Goal: Information Seeking & Learning: Learn about a topic

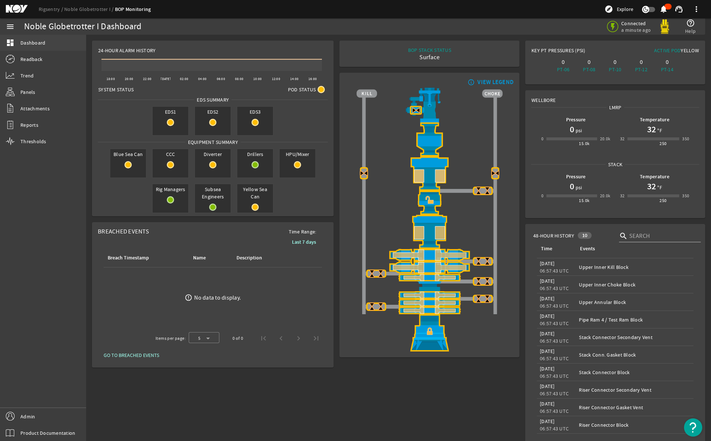
scroll to position [25, 0]
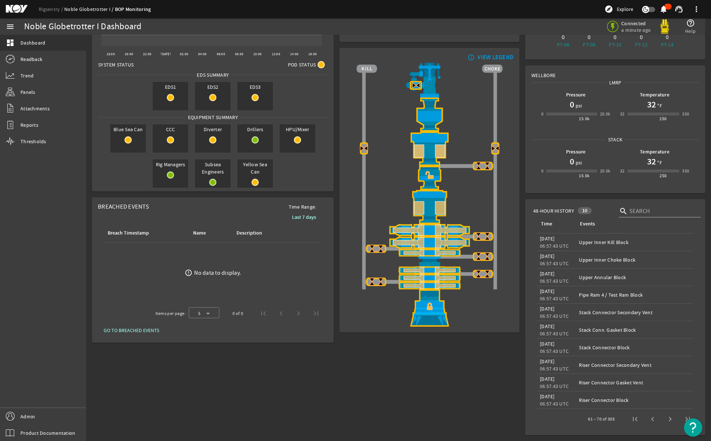
click at [84, 10] on link "Noble Globetrotter I" at bounding box center [89, 9] width 51 height 7
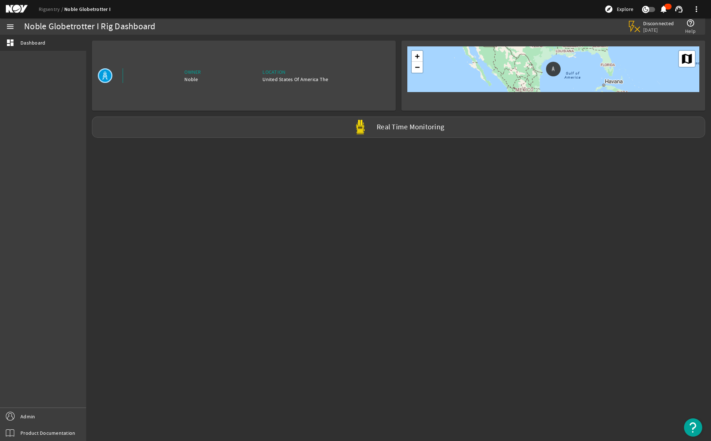
click at [37, 8] on mat-icon at bounding box center [22, 9] width 33 height 9
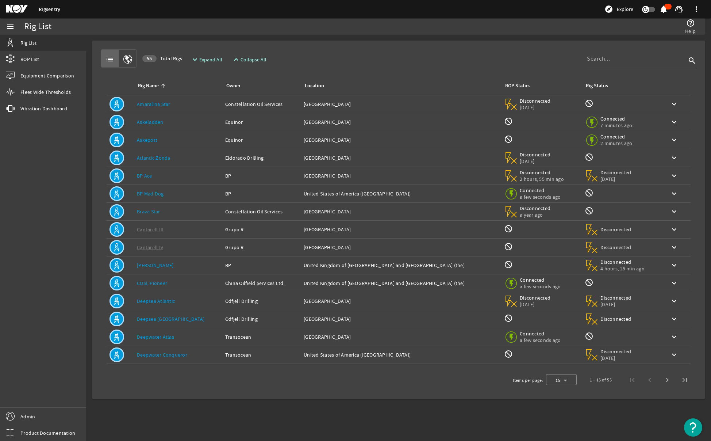
click at [467, 43] on mat-card "list 55 Total Rigs expand_more Expand All expand_less Collapse All search Rig N…" at bounding box center [398, 220] width 613 height 358
click at [20, 63] on link "BOP List" at bounding box center [43, 59] width 86 height 16
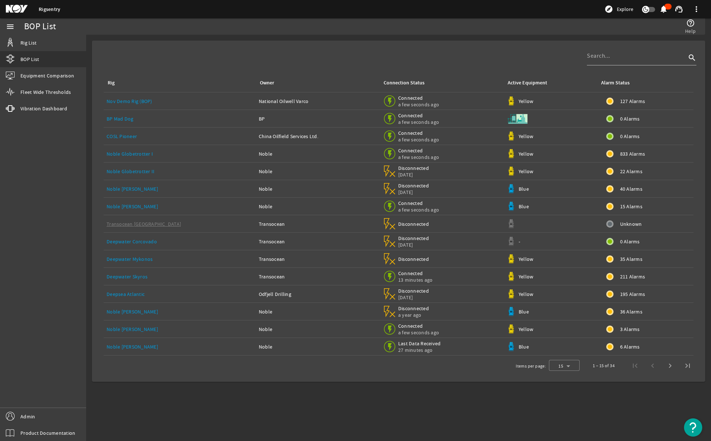
click at [258, 49] on div "Rig Owner Connection Status Active Equipment Alarm Status Nov Demo Rig (BOP) Na…" at bounding box center [399, 200] width 602 height 309
click at [23, 45] on span "Rig List" at bounding box center [28, 42] width 16 height 7
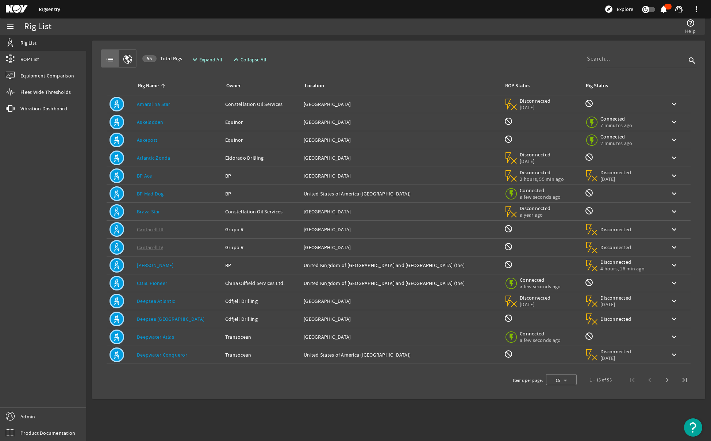
click at [156, 334] on link "Deepwater Atlas" at bounding box center [155, 336] width 37 height 7
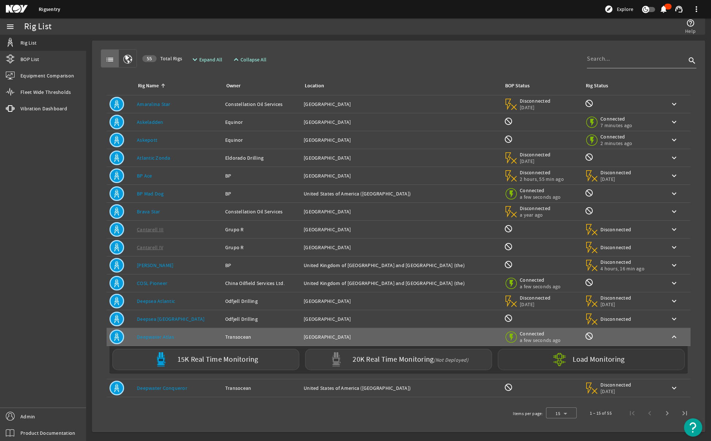
click at [602, 363] on label "Load Monitoring" at bounding box center [599, 359] width 52 height 7
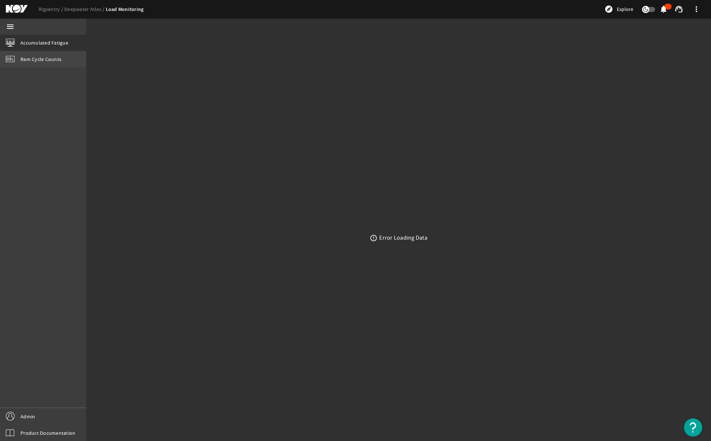
click at [30, 54] on link "Ram Cycle Counts" at bounding box center [43, 59] width 86 height 16
click at [368, 232] on div "error_outline Error Loading Data" at bounding box center [398, 238] width 625 height 406
click at [74, 7] on link "Deepwater Atlas" at bounding box center [85, 9] width 42 height 7
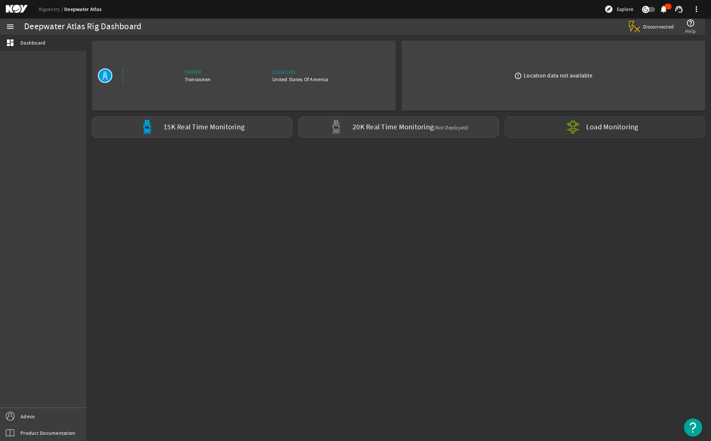
click at [550, 133] on div "Load Monitoring" at bounding box center [605, 126] width 200 height 21
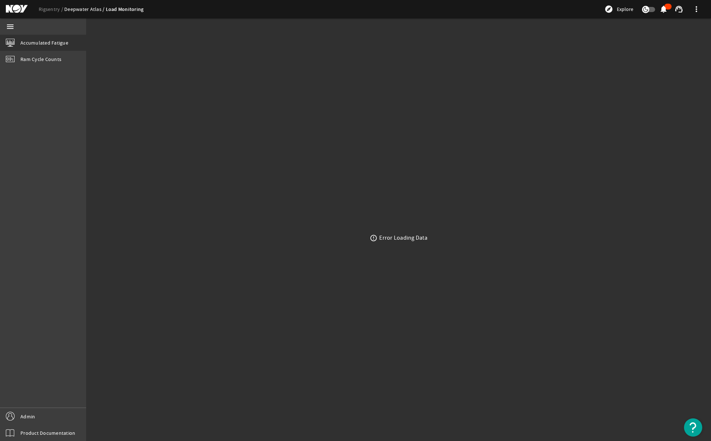
click at [80, 7] on link "Deepwater Atlas" at bounding box center [85, 9] width 42 height 7
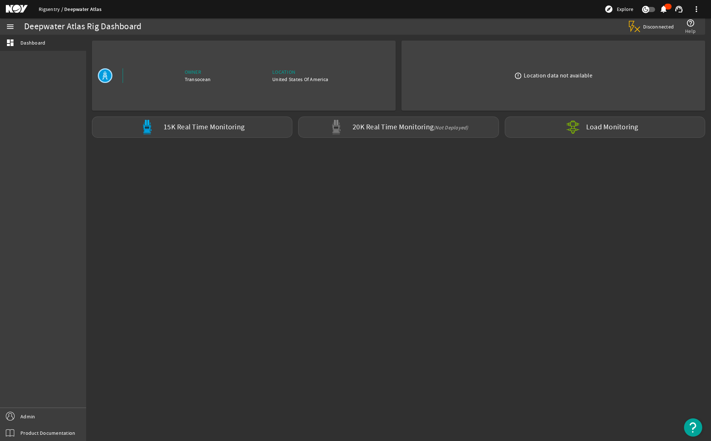
click at [51, 11] on link "Rigsentry" at bounding box center [52, 9] width 26 height 7
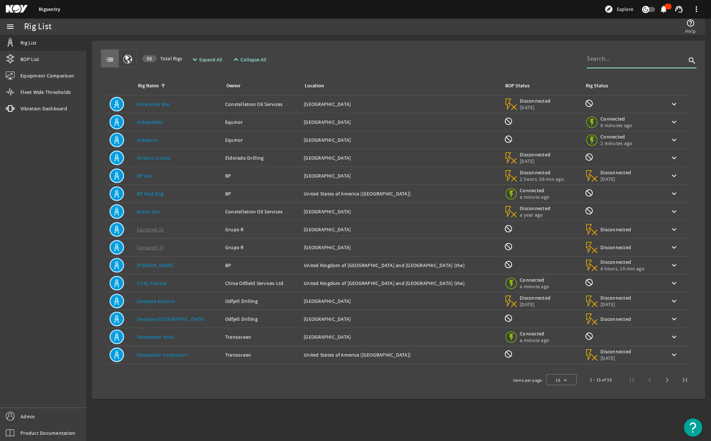
click at [631, 60] on input at bounding box center [636, 58] width 99 height 9
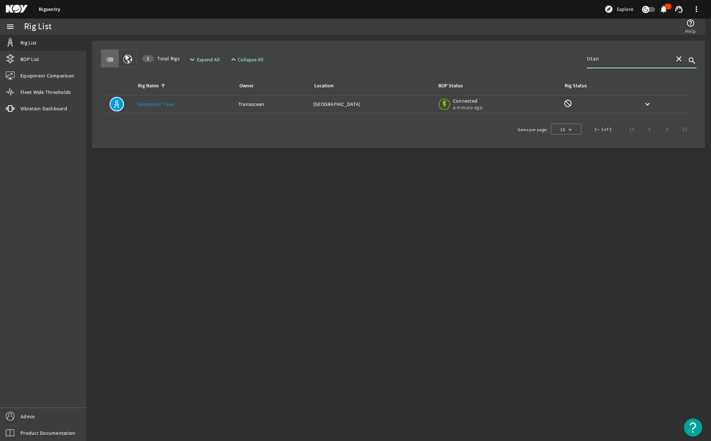
type input "titan"
click at [448, 101] on mat-icon at bounding box center [443, 103] width 9 height 9
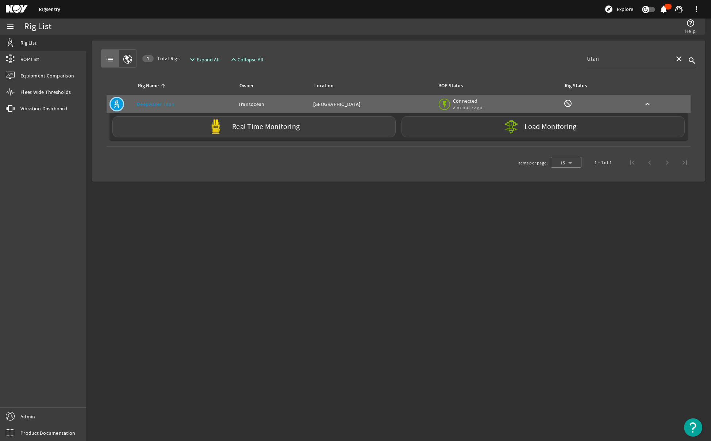
click at [523, 132] on mat-icon at bounding box center [517, 127] width 26 height 26
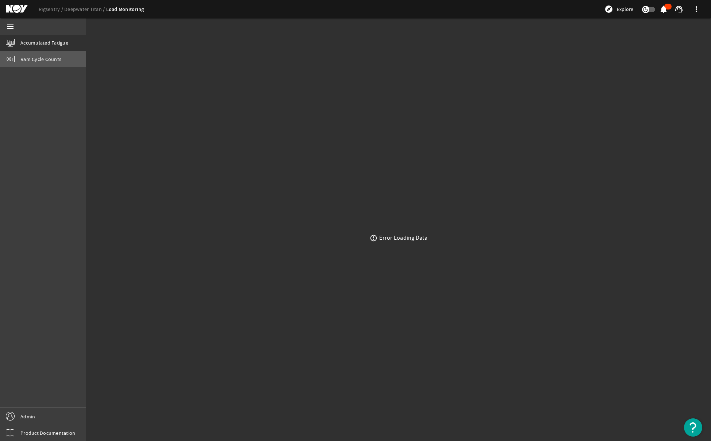
click at [50, 64] on link "Ram Cycle Counts" at bounding box center [43, 59] width 86 height 16
click at [55, 35] on link "Accumulated Fatigue" at bounding box center [43, 43] width 86 height 16
click at [50, 48] on link "Accumulated Fatigue" at bounding box center [43, 43] width 86 height 16
click at [45, 50] on link "Accumulated Fatigue" at bounding box center [43, 43] width 86 height 16
click at [42, 59] on span "Ram Cycle Counts" at bounding box center [40, 58] width 41 height 7
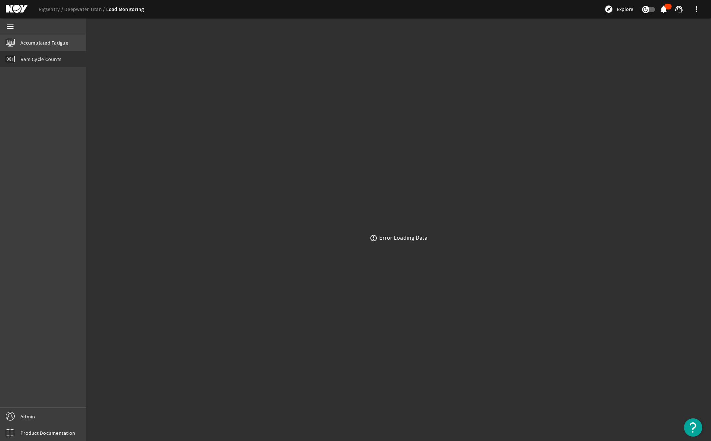
click at [43, 47] on link "Accumulated Fatigue" at bounding box center [43, 43] width 86 height 16
click at [73, 9] on link "Deepwater Titan" at bounding box center [85, 9] width 42 height 7
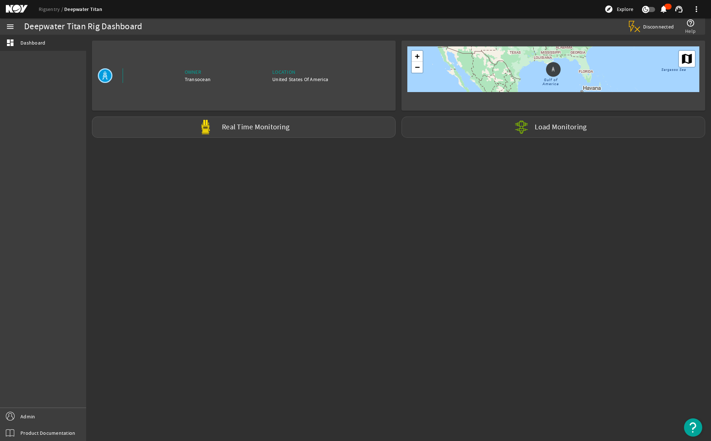
click at [521, 138] on mat-icon at bounding box center [527, 127] width 26 height 26
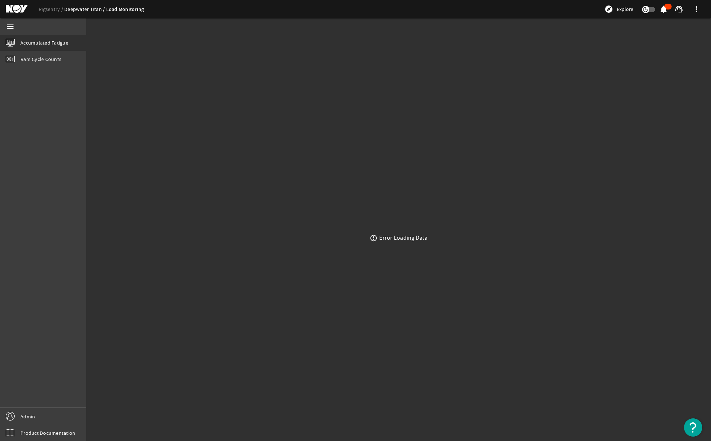
click at [87, 11] on link "Deepwater Titan" at bounding box center [85, 9] width 42 height 7
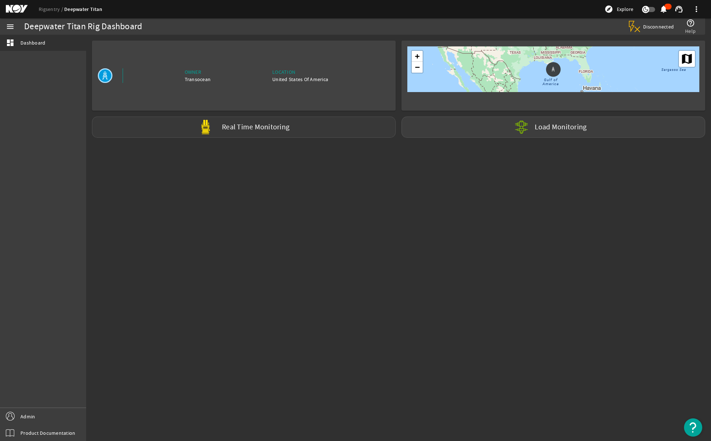
click at [230, 133] on div "Real Time Monitoring" at bounding box center [244, 126] width 304 height 21
click at [579, 132] on div "Load Monitoring" at bounding box center [554, 126] width 304 height 21
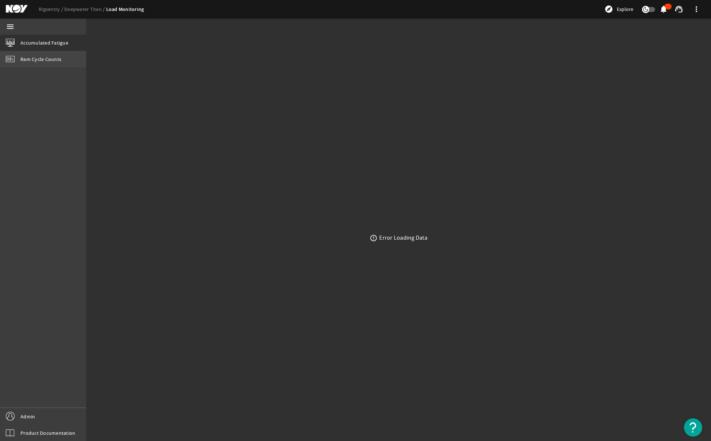
click at [50, 57] on span "Ram Cycle Counts" at bounding box center [40, 58] width 41 height 7
click at [46, 37] on link "Accumulated Fatigue" at bounding box center [43, 43] width 86 height 16
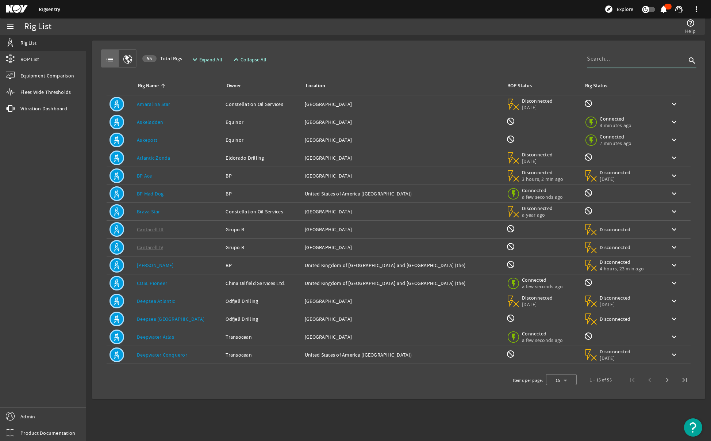
click at [639, 59] on input at bounding box center [636, 58] width 99 height 9
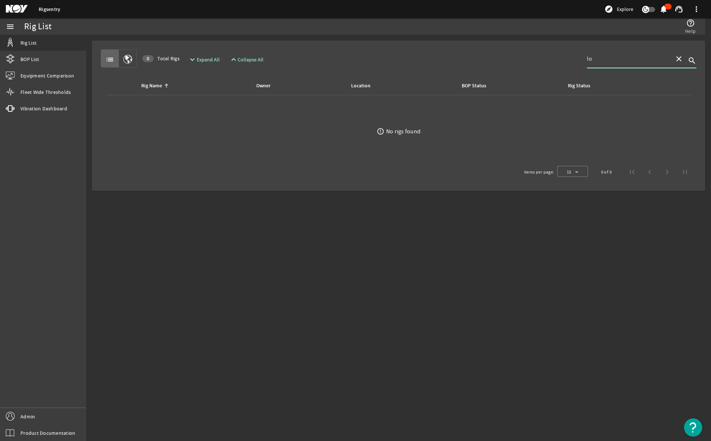
type input "l"
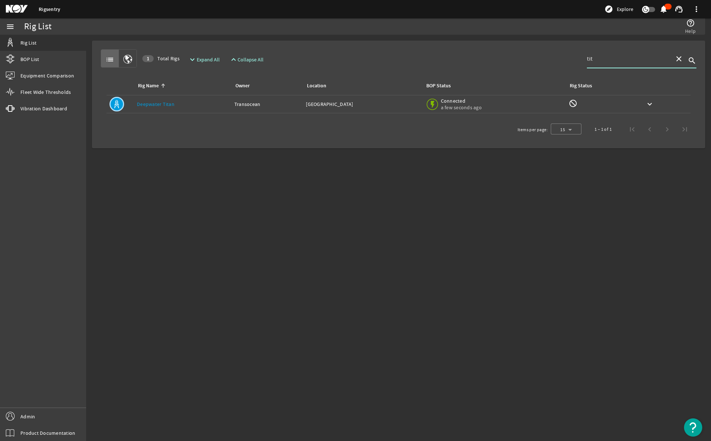
type input "tit"
click at [270, 102] on div "Owner: Transocean" at bounding box center [267, 103] width 66 height 7
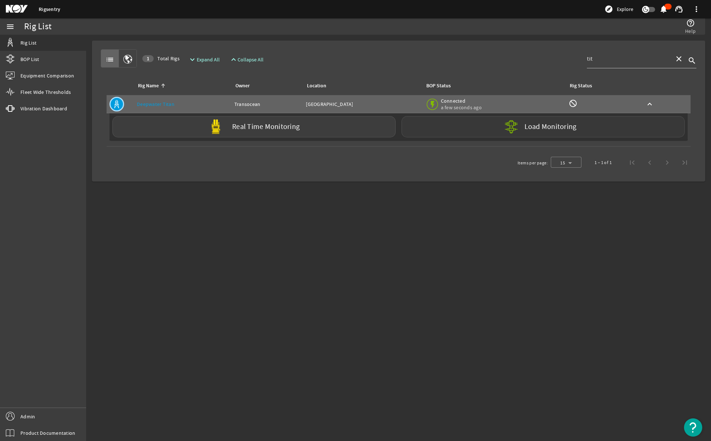
click at [488, 128] on div "Load Monitoring" at bounding box center [543, 126] width 283 height 21
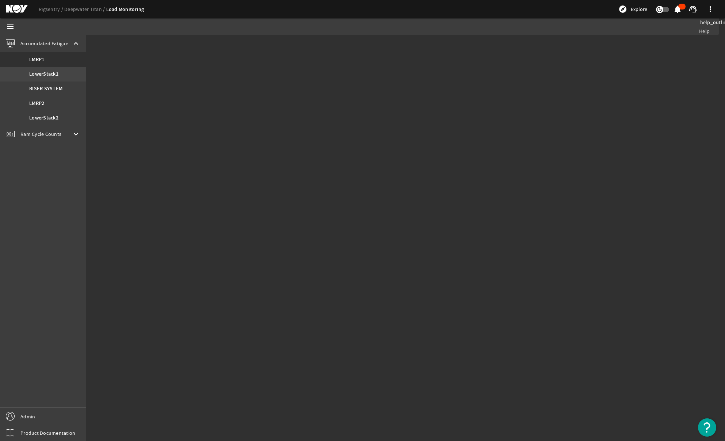
click at [45, 75] on b "LowerStack1" at bounding box center [43, 73] width 29 height 7
click at [51, 46] on span "Accumulated Fatigue" at bounding box center [44, 43] width 48 height 7
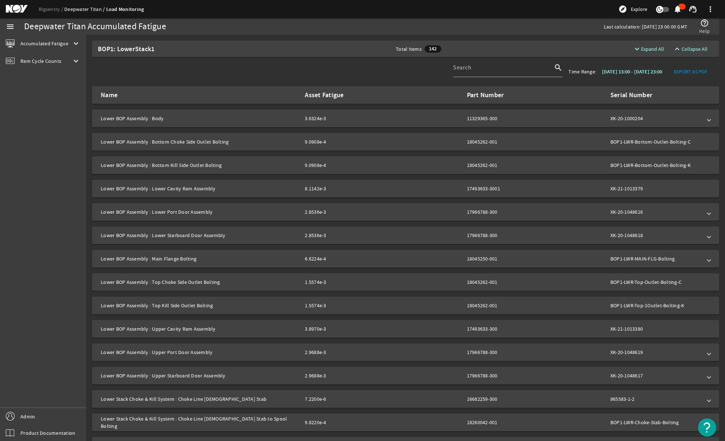
click at [74, 9] on link "Deepwater Titan" at bounding box center [85, 9] width 42 height 7
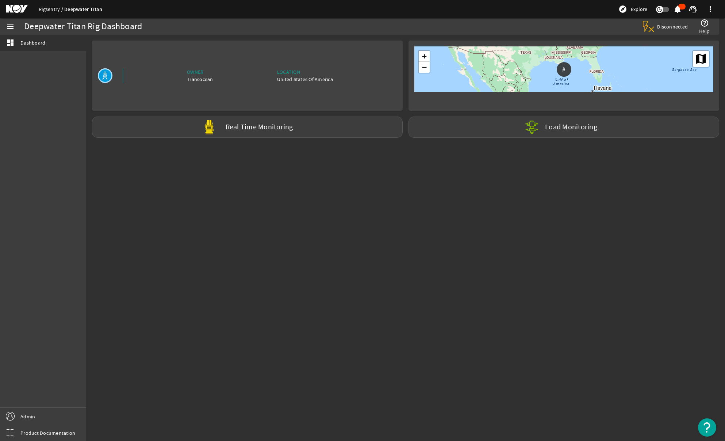
click at [47, 6] on link "Rigsentry" at bounding box center [52, 9] width 26 height 7
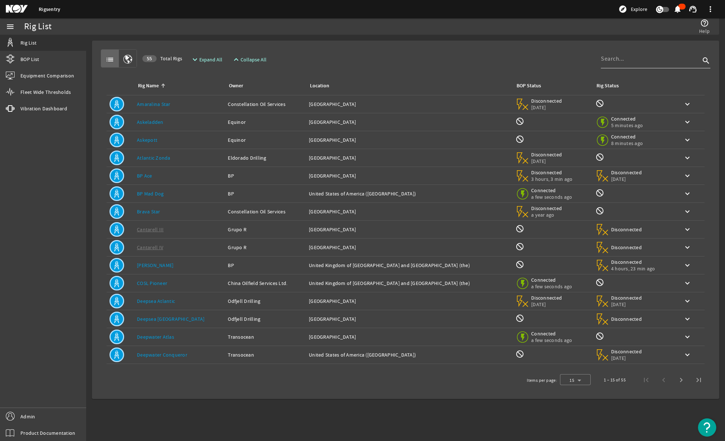
click at [641, 65] on div at bounding box center [650, 58] width 99 height 19
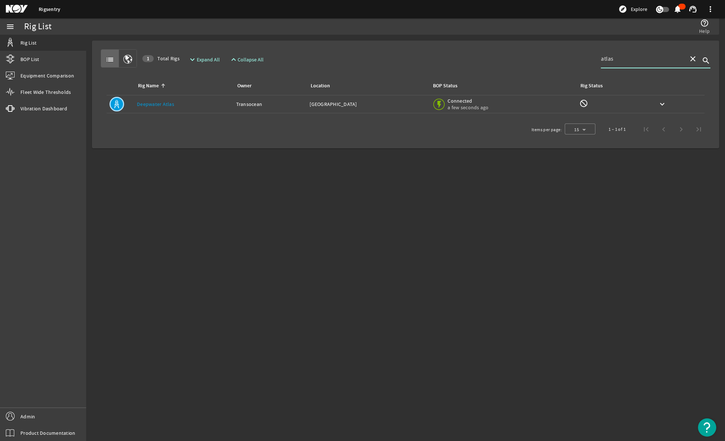
type input "atlas"
click at [352, 102] on div "Location: [GEOGRAPHIC_DATA]" at bounding box center [368, 103] width 116 height 7
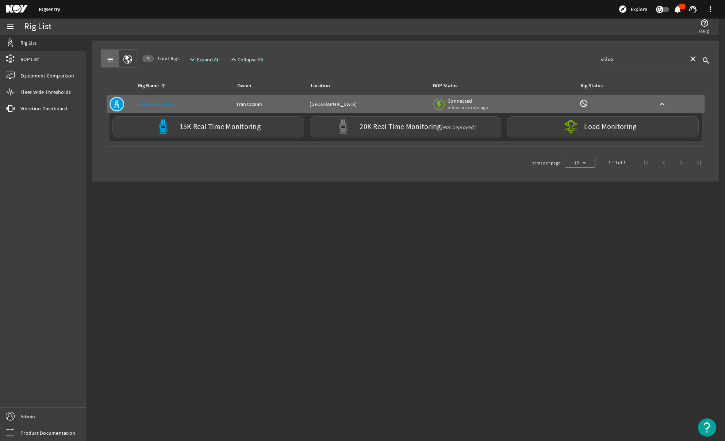
click at [307, 283] on mat-sidenav-content "Rig List help_outline Help list 1 Total Rigs expand_more Expand All expand_less…" at bounding box center [405, 238] width 639 height 406
click at [558, 127] on div "Load Monitoring" at bounding box center [603, 126] width 192 height 21
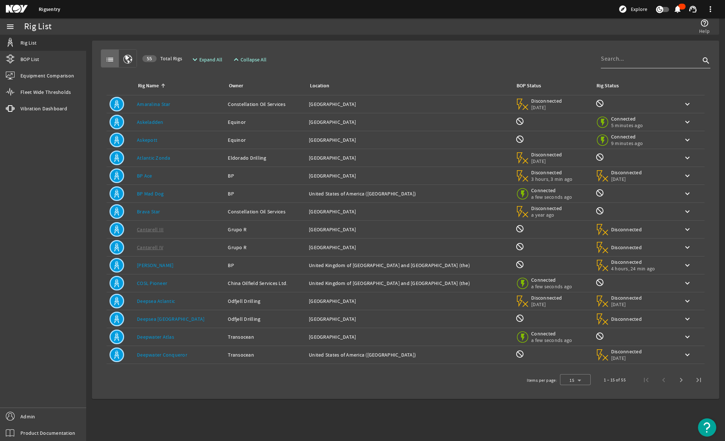
click at [625, 65] on div at bounding box center [650, 58] width 99 height 19
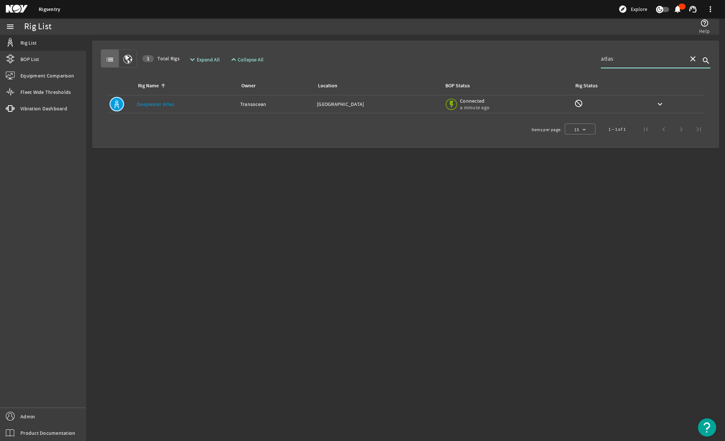
type input "atlas"
click at [409, 105] on div "Location: [GEOGRAPHIC_DATA]" at bounding box center [378, 103] width 122 height 7
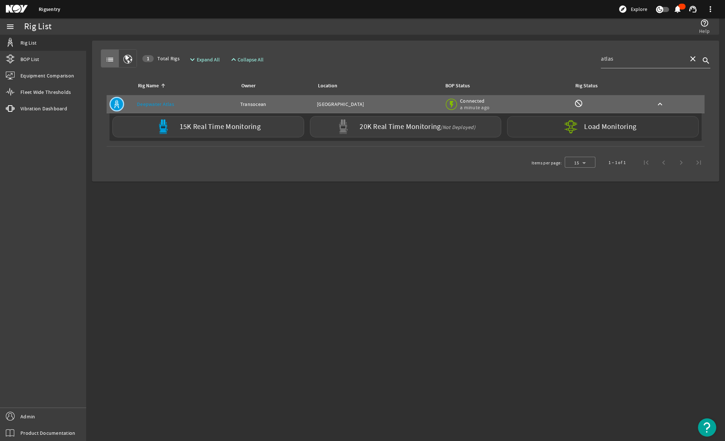
click at [595, 127] on label "Load Monitoring" at bounding box center [610, 126] width 52 height 7
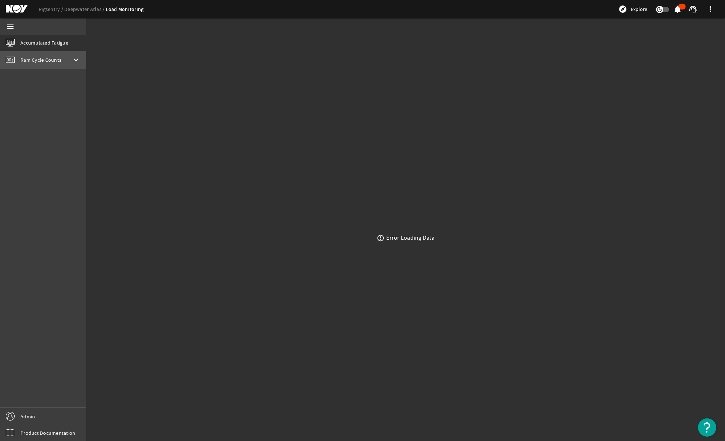
click at [58, 57] on span "Ram Cycle Counts" at bounding box center [40, 59] width 41 height 7
click at [53, 75] on b "LowerStack1" at bounding box center [43, 75] width 29 height 7
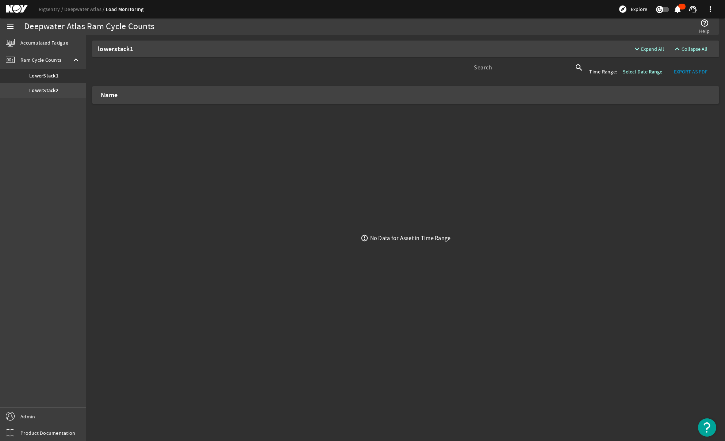
click at [51, 96] on link "LowerStack2" at bounding box center [43, 90] width 86 height 15
click at [50, 92] on b "LowerStack2" at bounding box center [43, 90] width 29 height 7
click at [50, 76] on b "LowerStack1" at bounding box center [43, 75] width 29 height 7
click at [50, 48] on link "Accumulated Fatigue" at bounding box center [43, 43] width 86 height 16
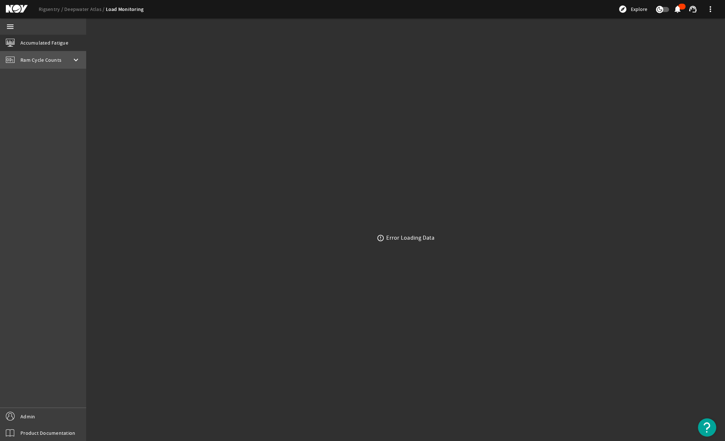
click at [58, 65] on div "Ram Cycle Counts keyboard_arrow_down" at bounding box center [43, 60] width 86 height 18
click at [51, 175] on div "menu Accumulated Fatigue Ram Cycle Counts keyboard_arrow_up LowerStack1 LowerSt…" at bounding box center [43, 229] width 86 height 422
click at [43, 80] on link "LowerStack1" at bounding box center [43, 76] width 86 height 15
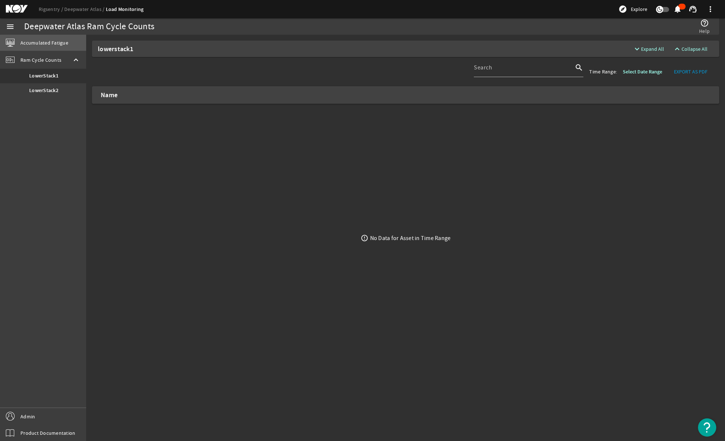
click at [57, 46] on link "Accumulated Fatigue" at bounding box center [43, 43] width 86 height 16
